Goal: Obtain resource: Download file/media

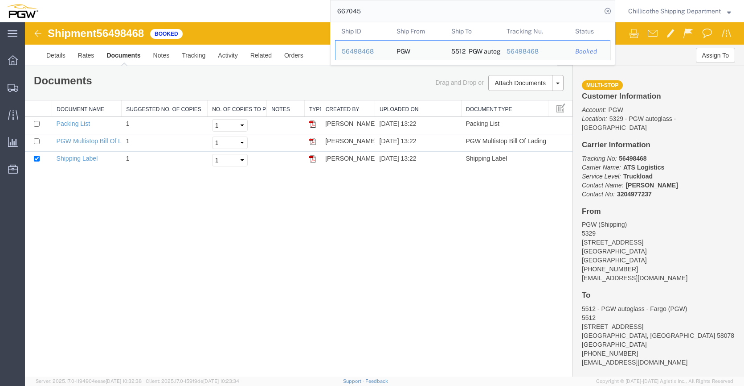
click at [580, 5] on input "667045" at bounding box center [466, 10] width 271 height 21
paste input "666672"
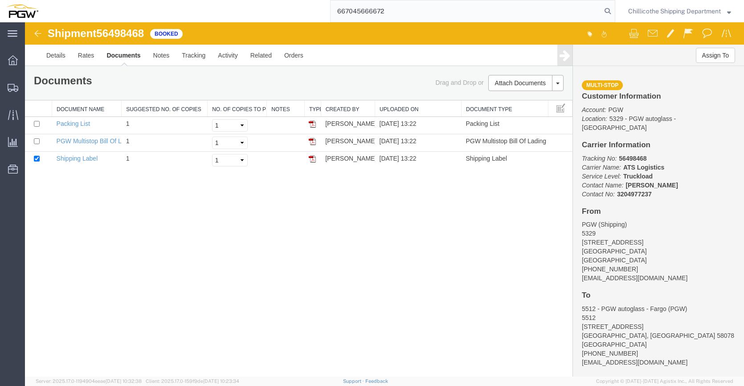
click at [388, 14] on input "667045666672" at bounding box center [466, 10] width 271 height 21
paste input "search"
click at [389, 8] on input "666672" at bounding box center [466, 10] width 271 height 21
type input "666672"
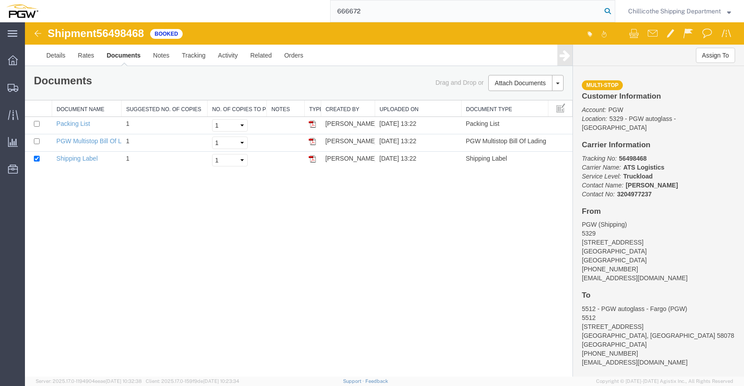
click at [603, 12] on icon at bounding box center [608, 11] width 12 height 12
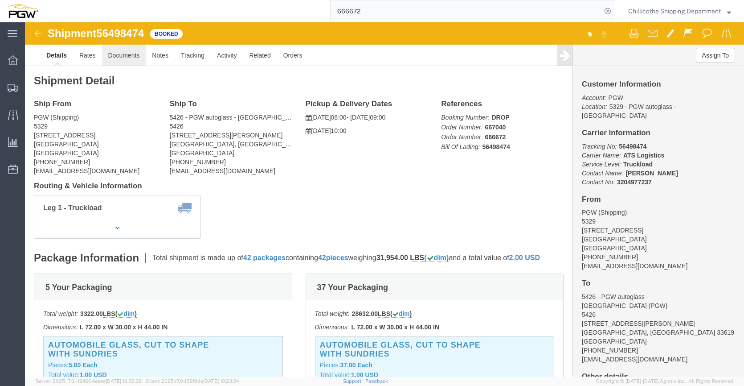
click link "Documents"
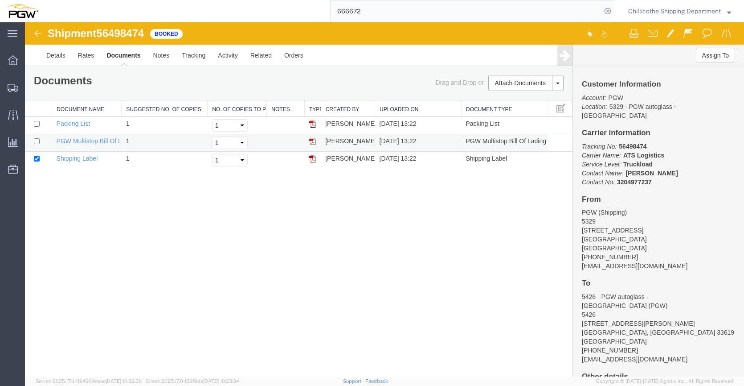
click at [95, 144] on td "PGW Multistop Bill Of Lading" at bounding box center [87, 142] width 70 height 17
drag, startPoint x: 95, startPoint y: 144, endPoint x: 117, endPoint y: 136, distance: 23.7
click at [106, 143] on link "PGW Multistop Bill Of Lading" at bounding box center [97, 140] width 81 height 7
